Goal: Transaction & Acquisition: Purchase product/service

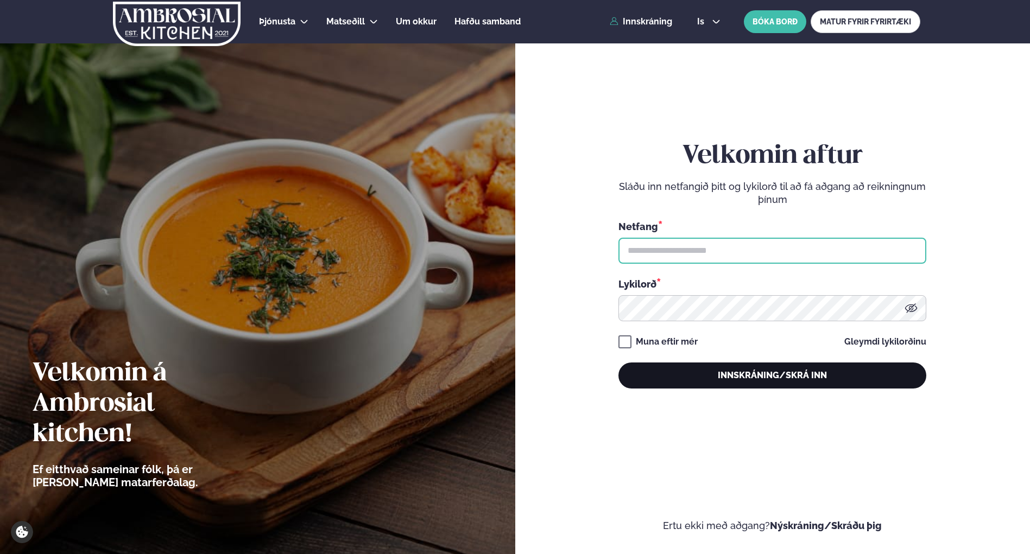
type input "**********"
click at [796, 379] on button "Innskráning/Skrá inn" at bounding box center [772, 376] width 308 height 26
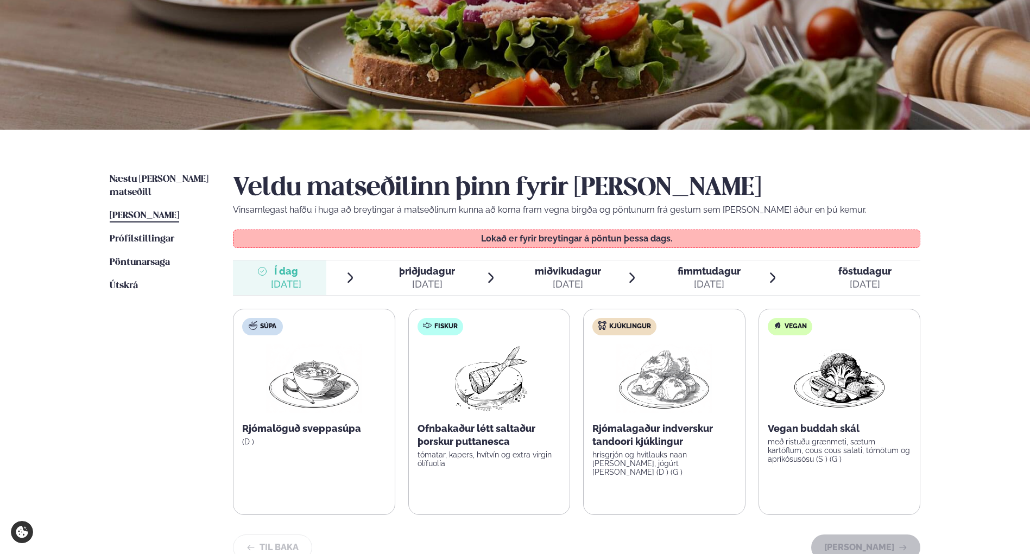
scroll to position [109, 0]
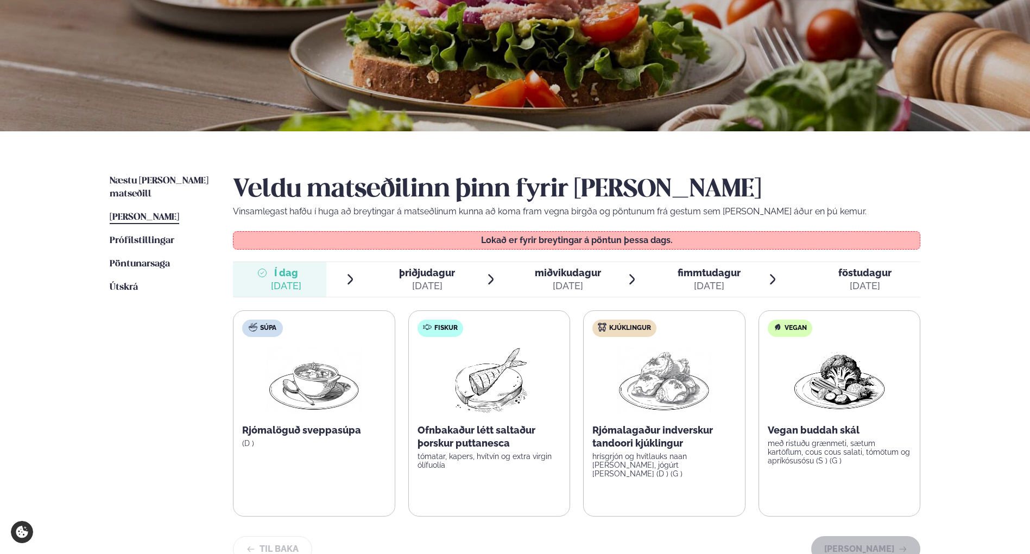
click at [424, 278] on span "þriðjudagur" at bounding box center [427, 272] width 56 height 11
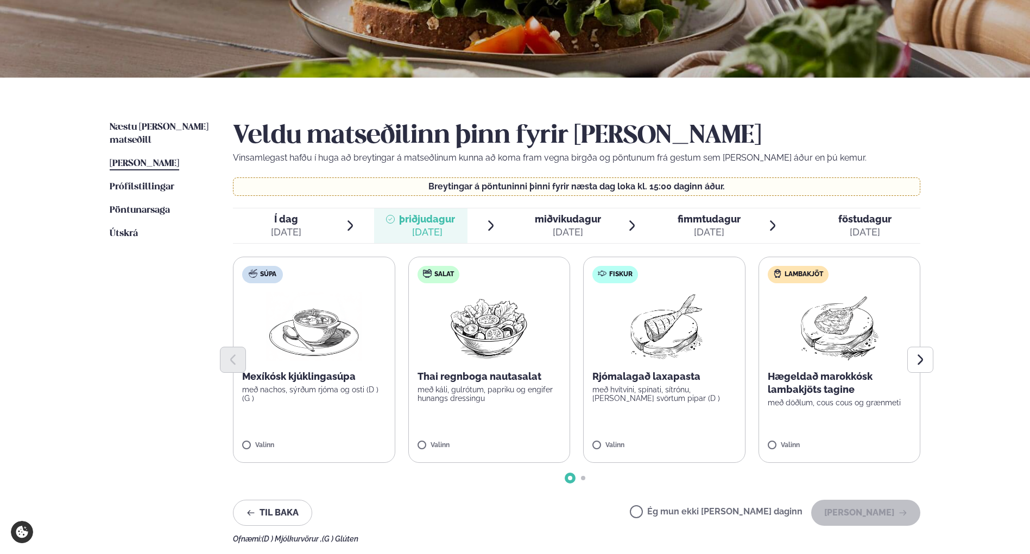
scroll to position [163, 0]
click at [928, 369] on button "Next slide" at bounding box center [920, 359] width 26 height 26
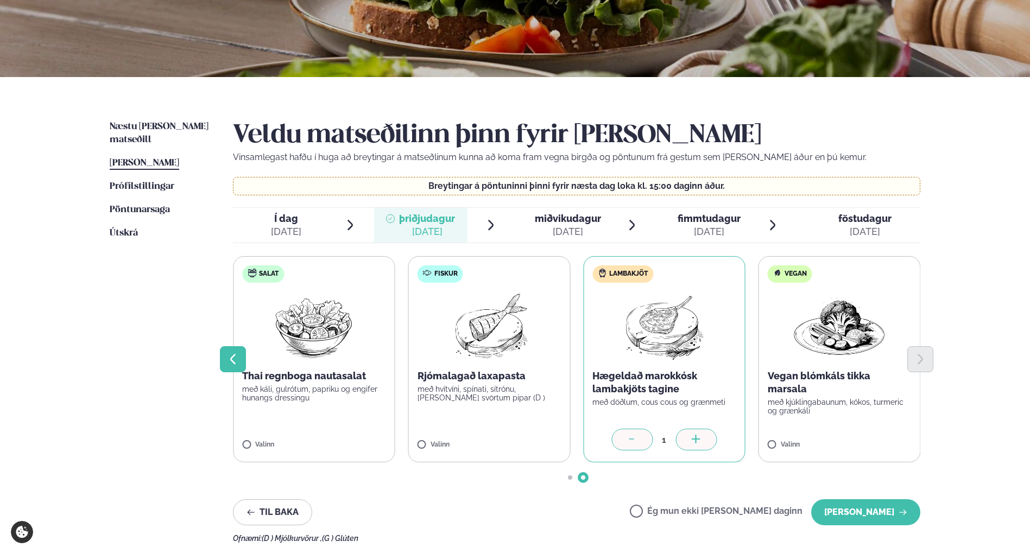
click at [236, 361] on icon "Previous slide" at bounding box center [232, 359] width 13 height 13
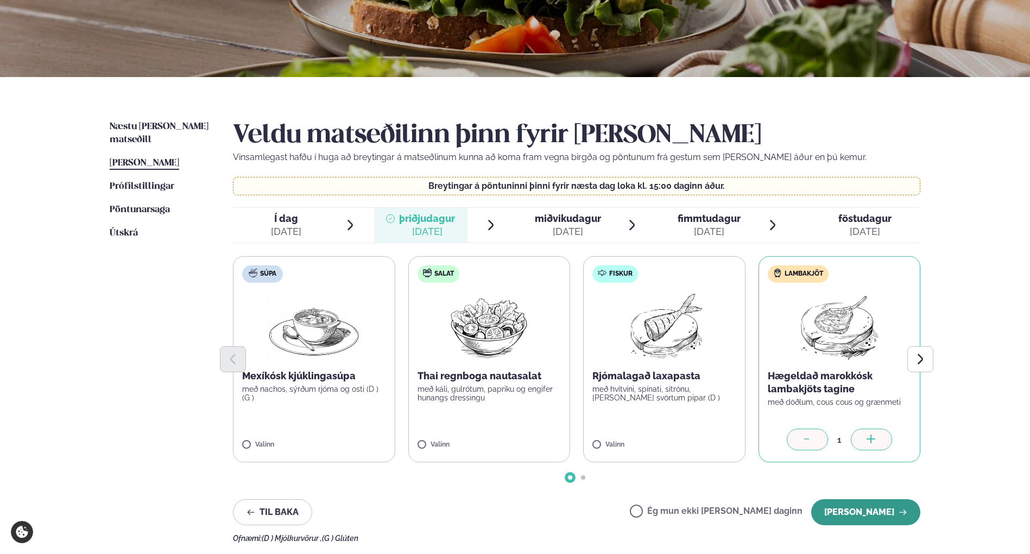
click at [879, 516] on button "[PERSON_NAME]" at bounding box center [865, 513] width 109 height 26
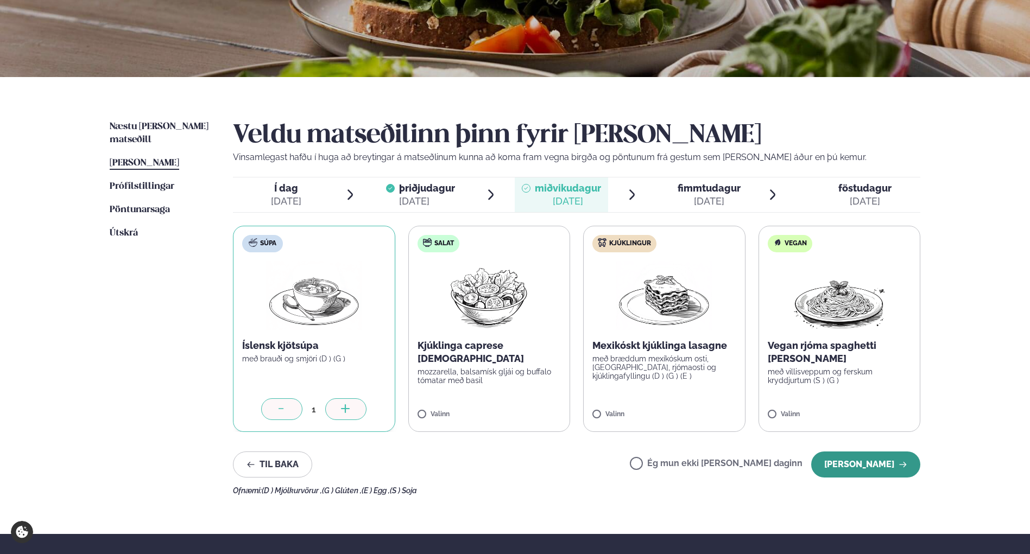
click at [877, 466] on button "[PERSON_NAME]" at bounding box center [865, 465] width 109 height 26
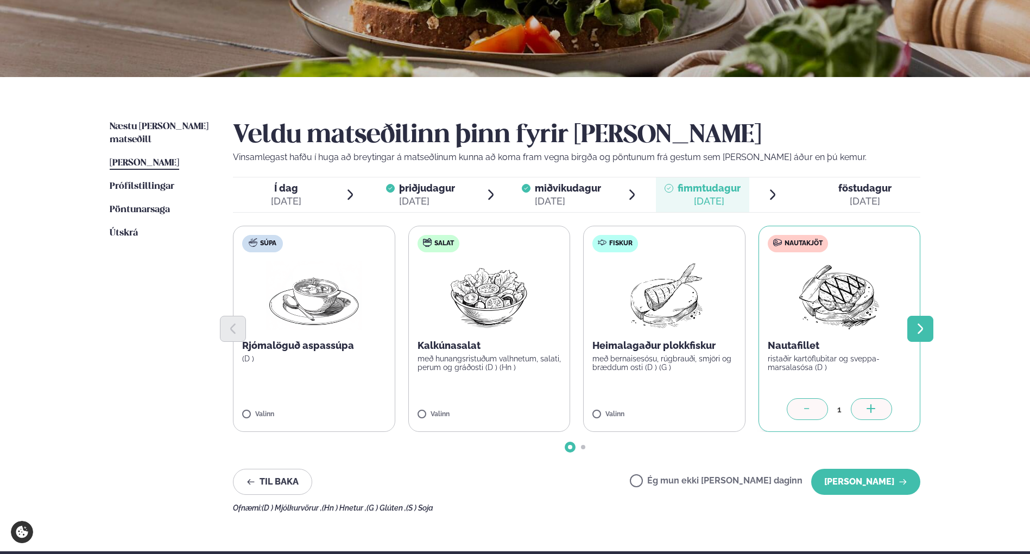
click at [927, 336] on button "Next slide" at bounding box center [920, 329] width 26 height 26
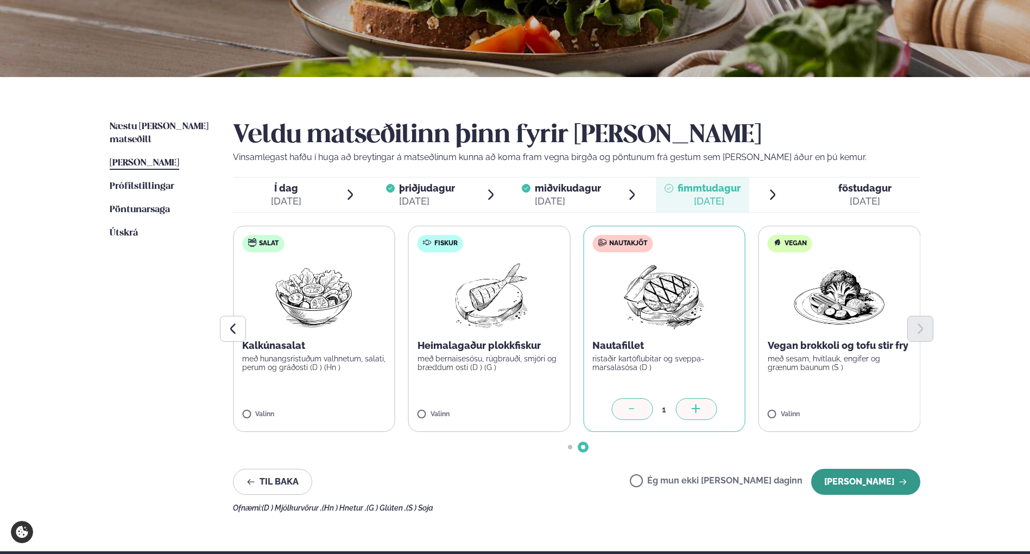
click at [883, 482] on button "[PERSON_NAME]" at bounding box center [865, 482] width 109 height 26
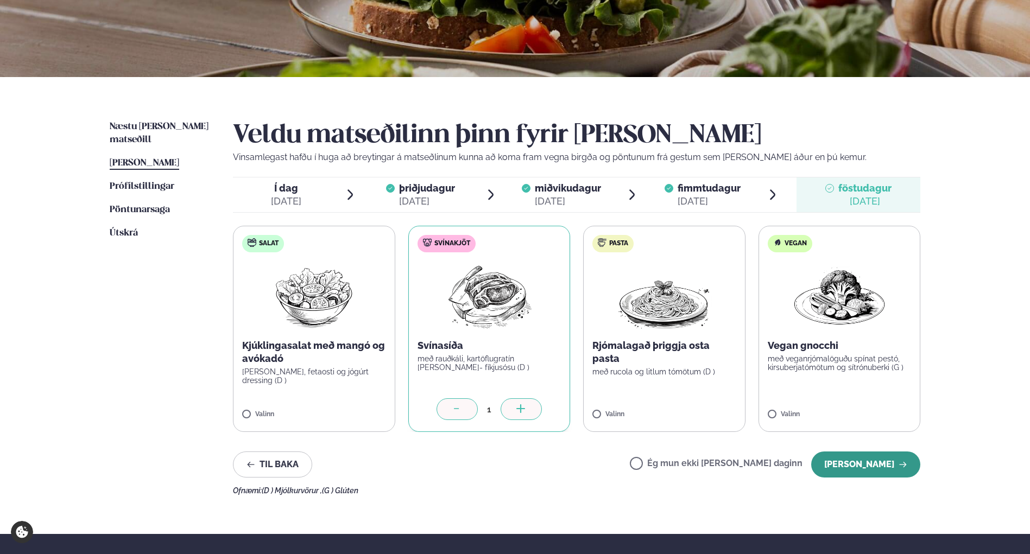
click at [851, 469] on button "[PERSON_NAME]" at bounding box center [865, 465] width 109 height 26
